Goal: Task Accomplishment & Management: Use online tool/utility

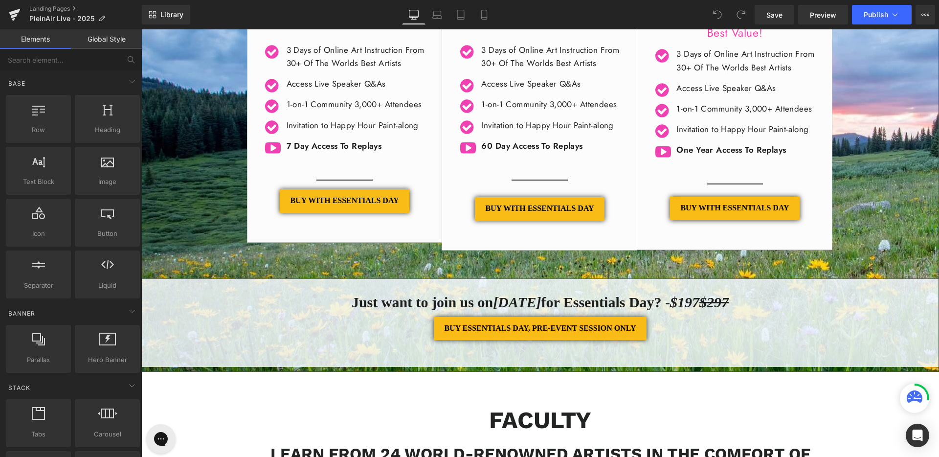
scroll to position [424, 0]
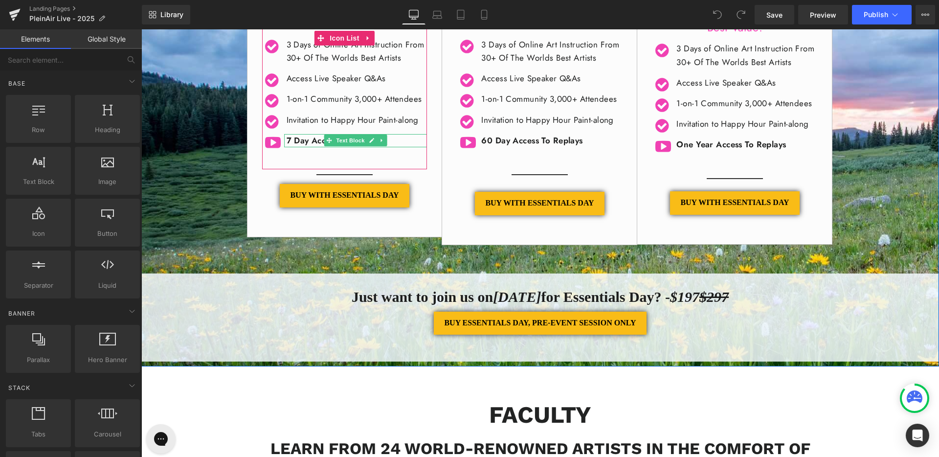
click at [290, 146] on strong "​7 Day Access To Replays" at bounding box center [333, 140] width 95 height 12
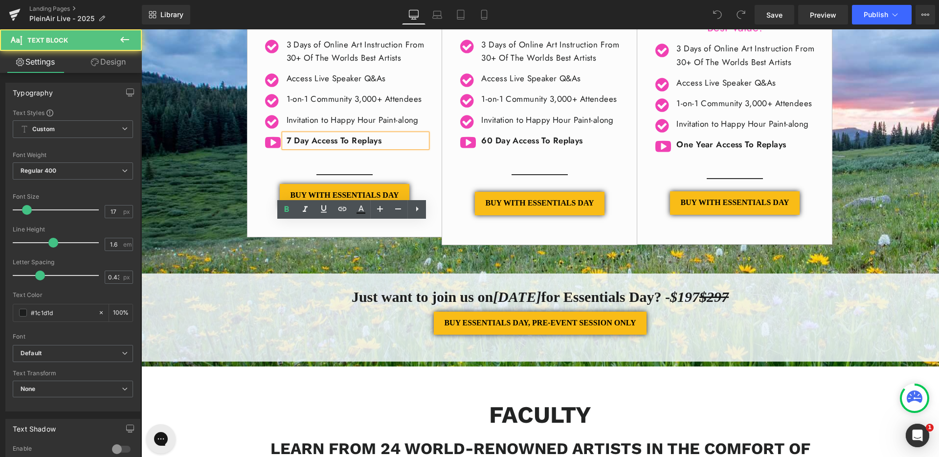
scroll to position [0, 0]
click at [286, 146] on strong "​7 Day Access To Replays" at bounding box center [333, 140] width 95 height 12
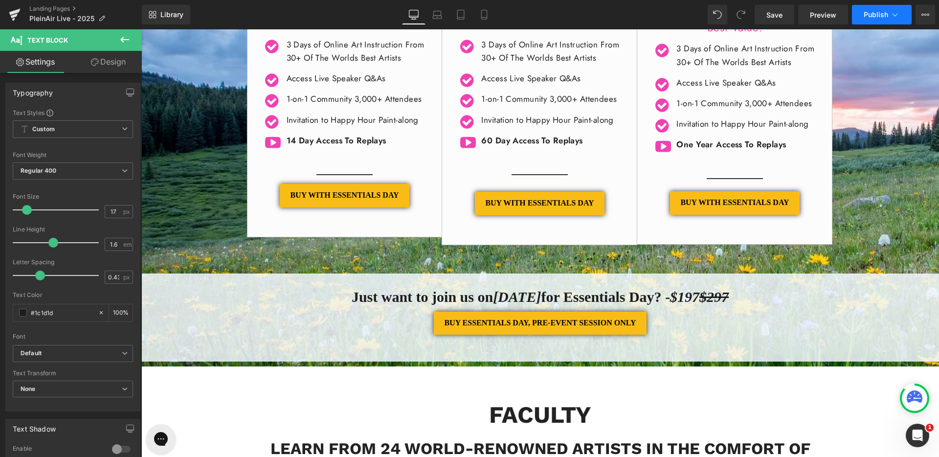
click at [878, 16] on span "Publish" at bounding box center [875, 15] width 24 height 8
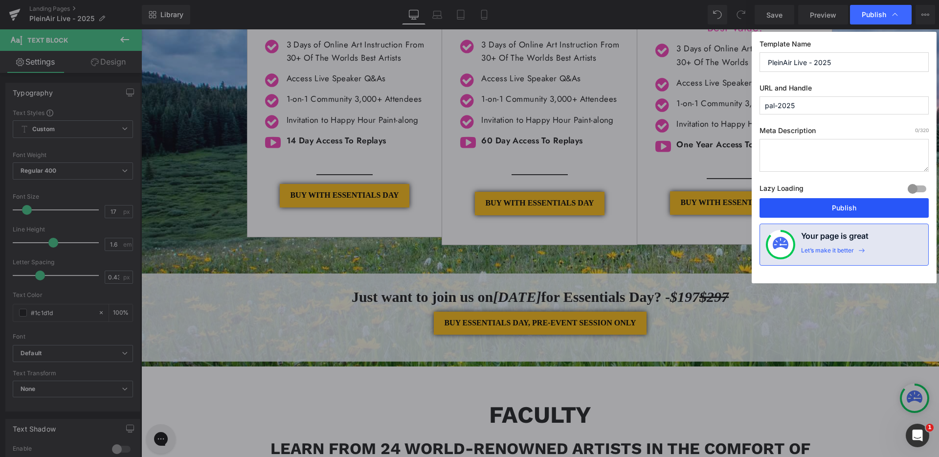
click at [849, 209] on button "Publish" at bounding box center [843, 208] width 169 height 20
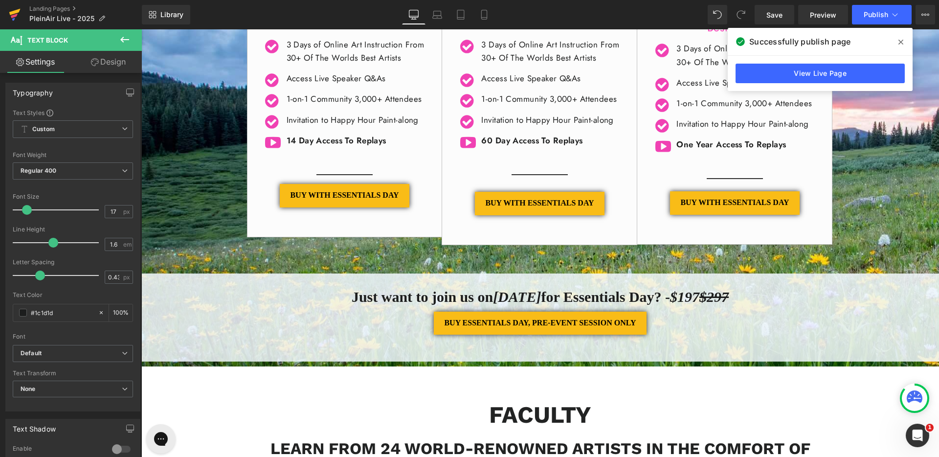
click at [19, 15] on icon at bounding box center [15, 14] width 12 height 24
